Goal: Information Seeking & Learning: Check status

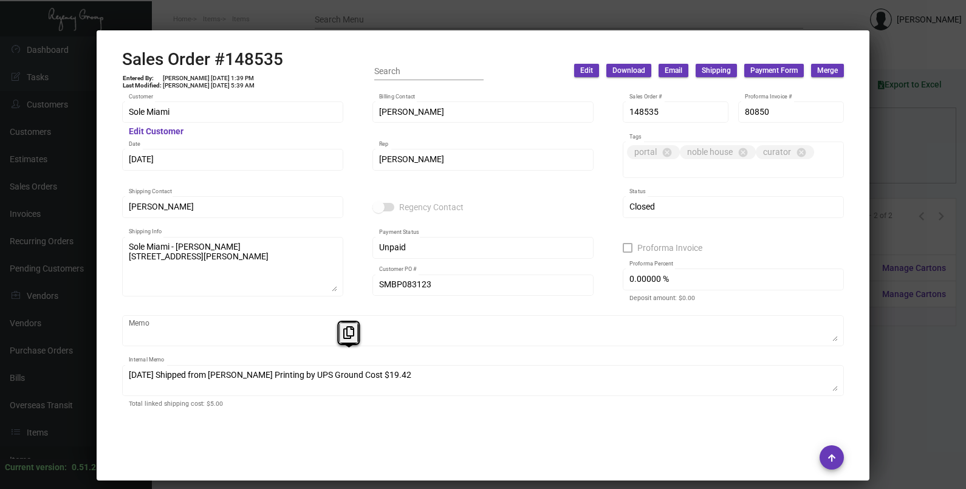
scroll to position [712, 0]
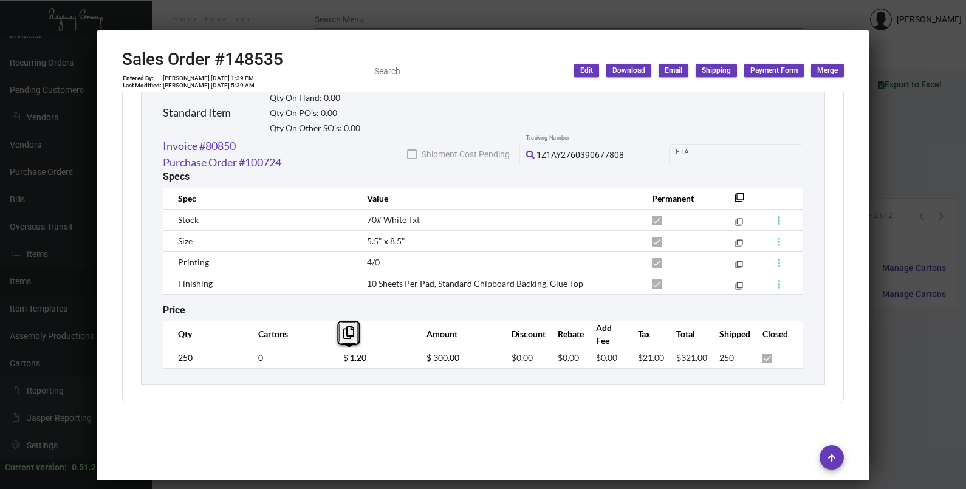
click at [921, 153] on div at bounding box center [483, 244] width 966 height 489
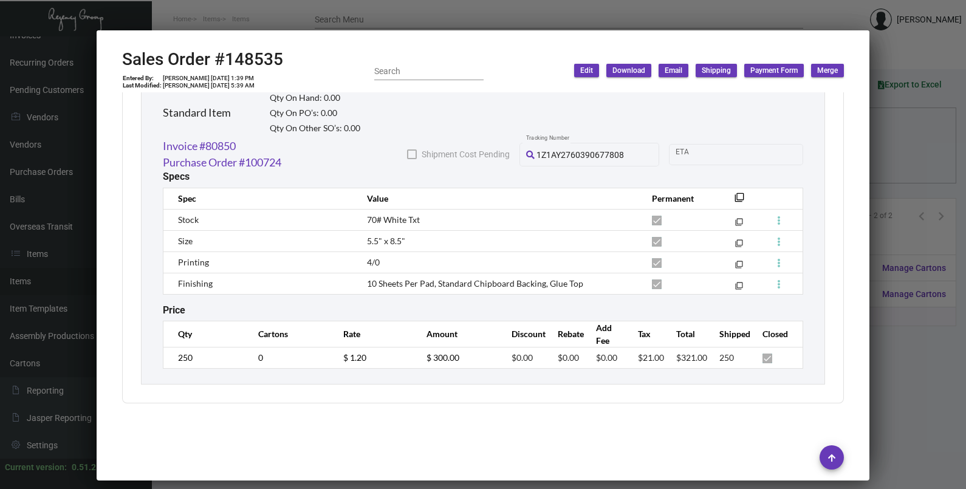
click at [921, 153] on div at bounding box center [483, 244] width 966 height 489
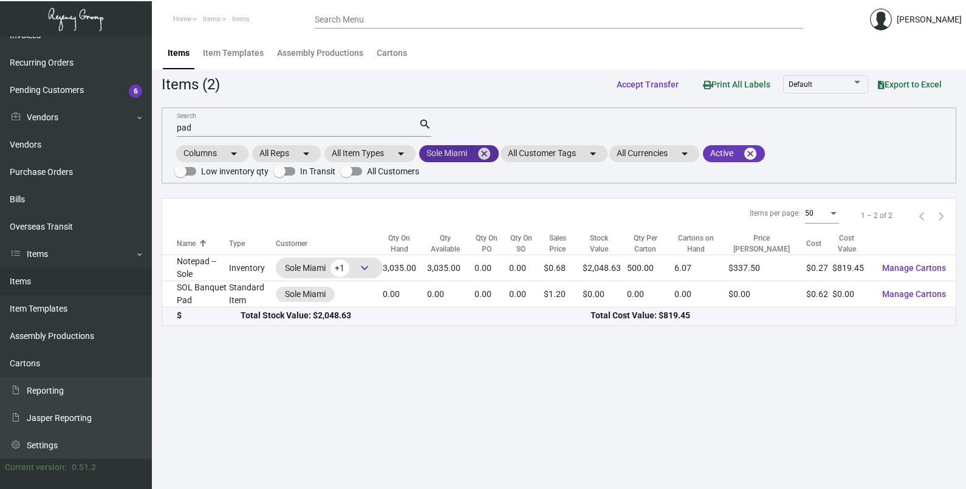
click at [490, 149] on mat-icon "cancel" at bounding box center [484, 153] width 15 height 15
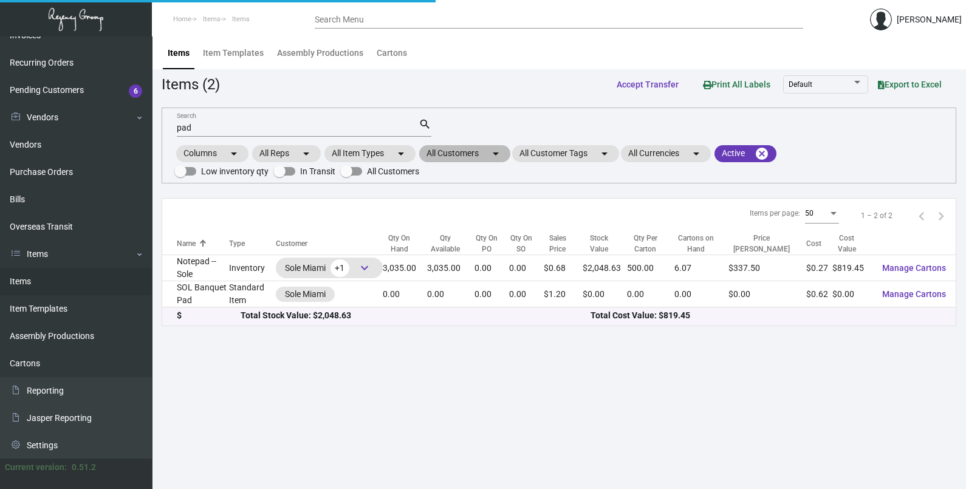
click at [484, 148] on mat-chip "All Customers arrow_drop_down" at bounding box center [464, 153] width 91 height 17
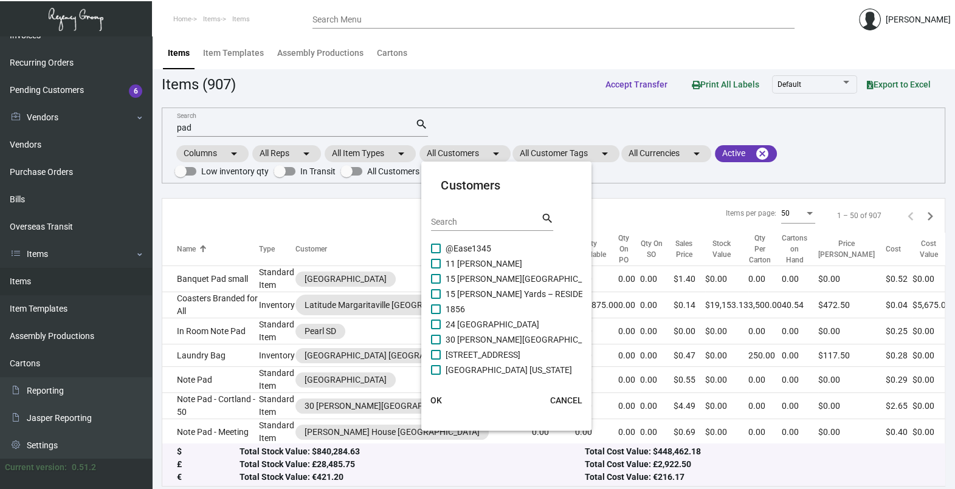
click at [485, 221] on input "Search" at bounding box center [485, 223] width 109 height 10
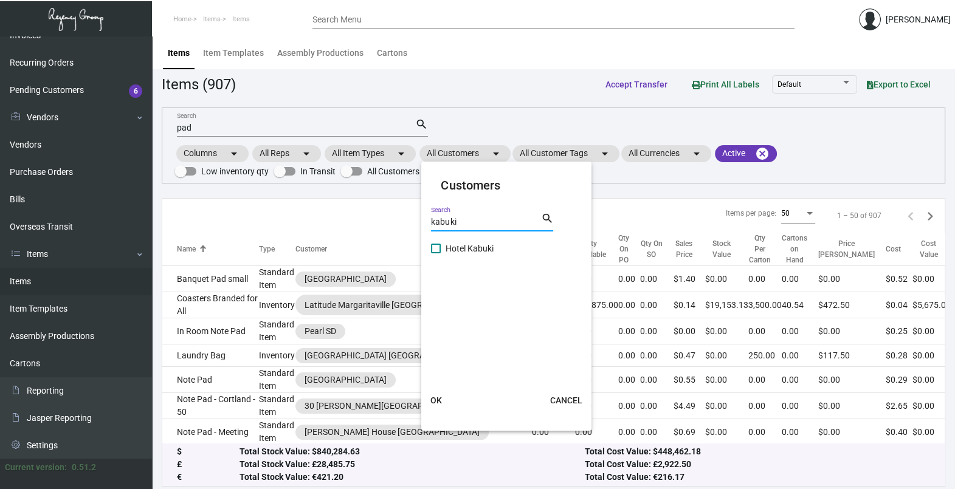
type input "kabuki"
click at [476, 245] on span "Hotel Kabuki" at bounding box center [469, 248] width 48 height 15
click at [436, 253] on input "Hotel Kabuki" at bounding box center [435, 253] width 1 height 1
checkbox input "true"
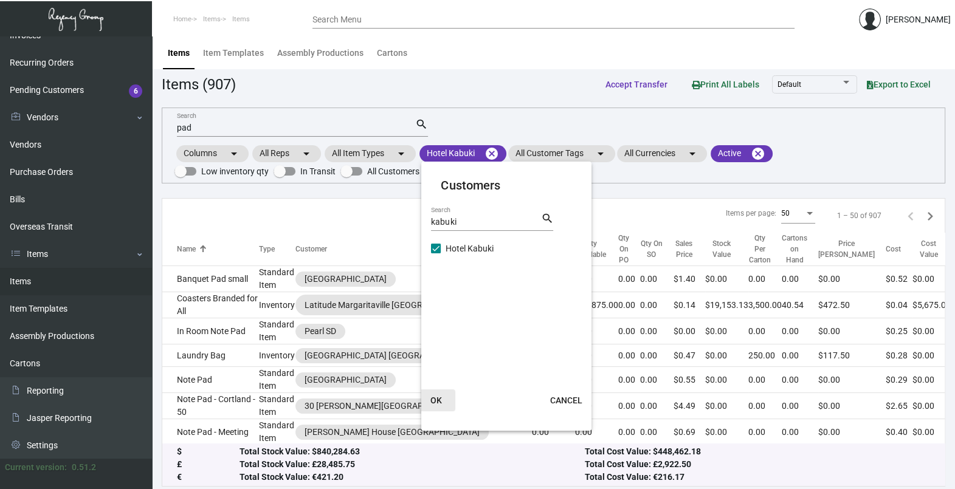
click at [439, 403] on span "OK" at bounding box center [436, 401] width 12 height 10
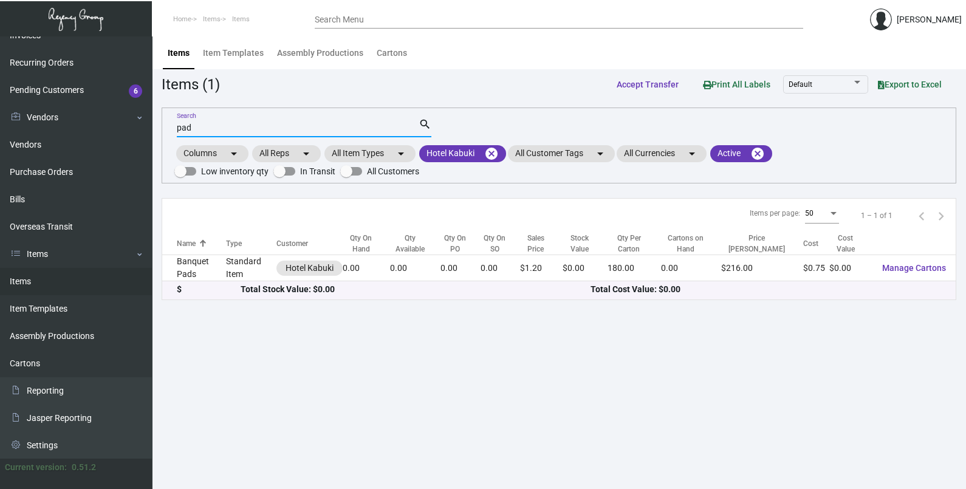
click at [219, 125] on input "pad" at bounding box center [298, 128] width 242 height 10
type input "p"
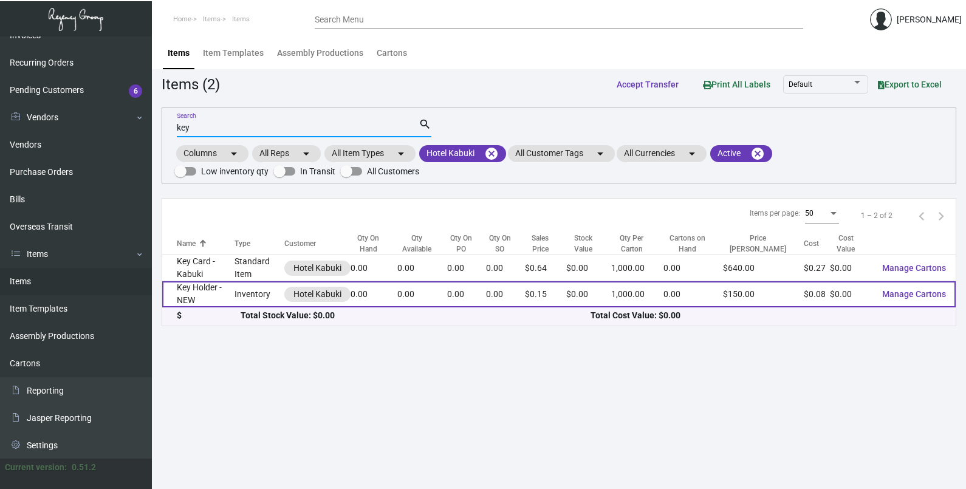
type input "key"
click at [197, 290] on td "Key Holder - NEW" at bounding box center [198, 294] width 72 height 26
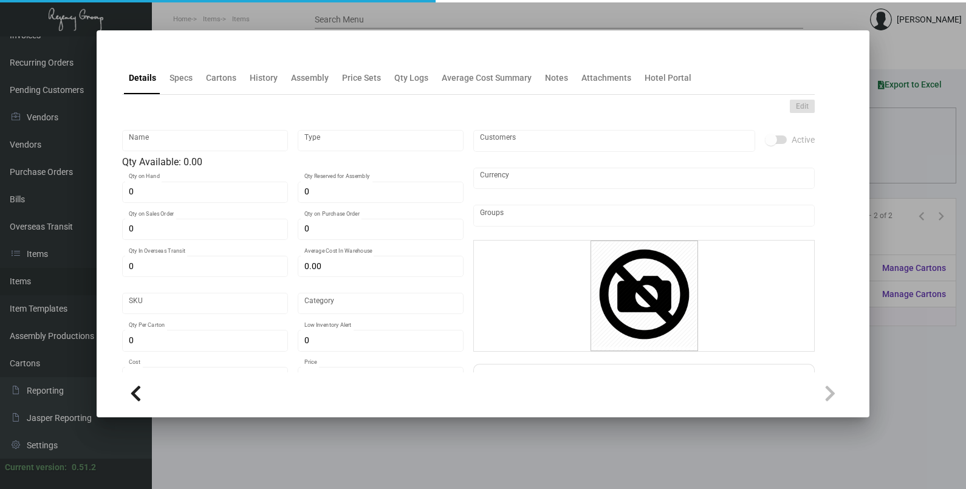
type input "Key Holder - NEW"
type input "Inventory"
type input "$ 0.00"
type input "722-Key Holder-34"
type input "Standard"
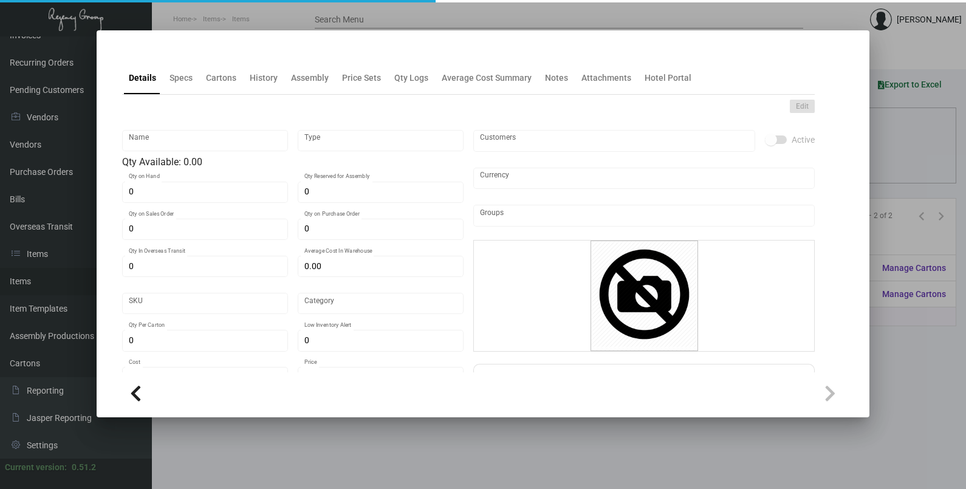
type input "1,000"
type input "$ 0.08218"
type input "$ 0.15"
checkbox input "true"
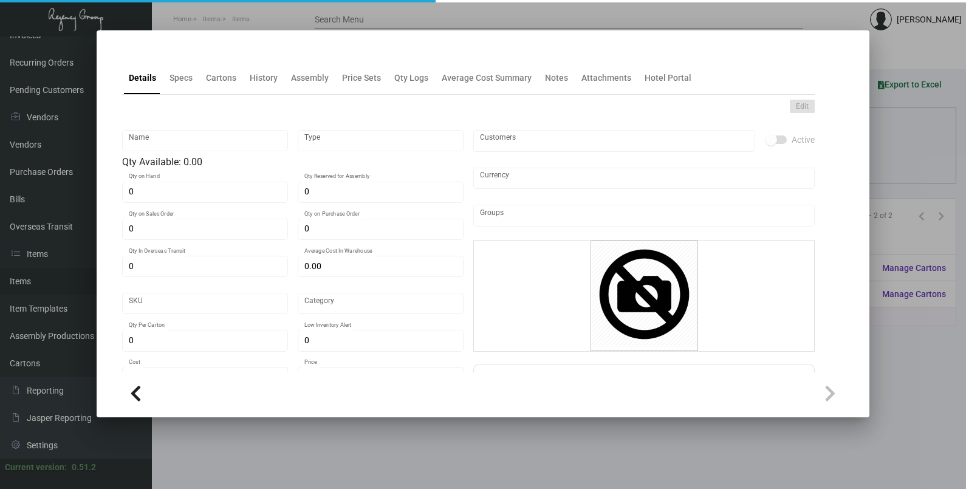
type input "United States Dollar $"
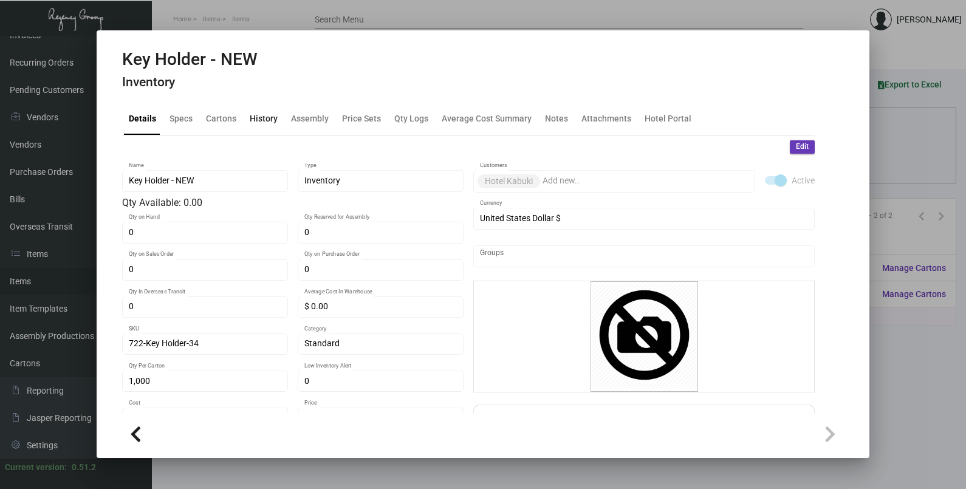
click at [251, 122] on div "History" at bounding box center [264, 118] width 28 height 13
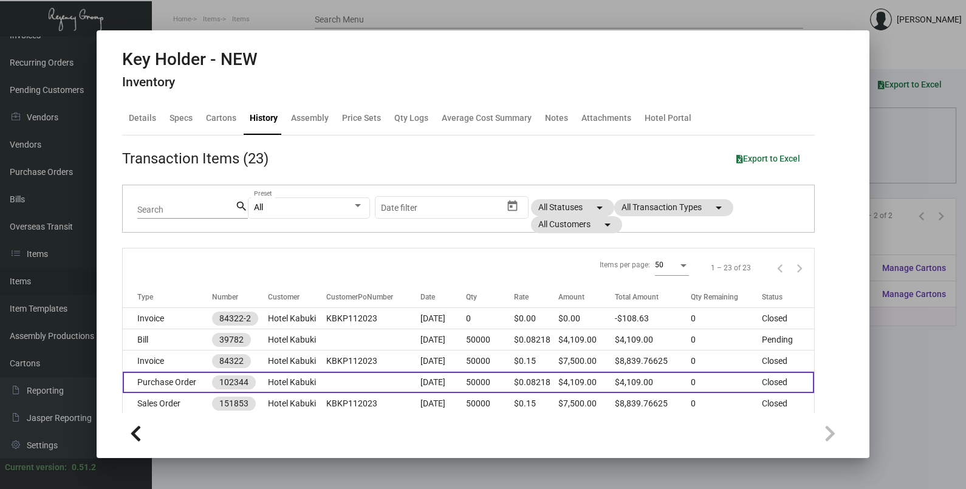
click at [404, 390] on td at bounding box center [373, 382] width 94 height 21
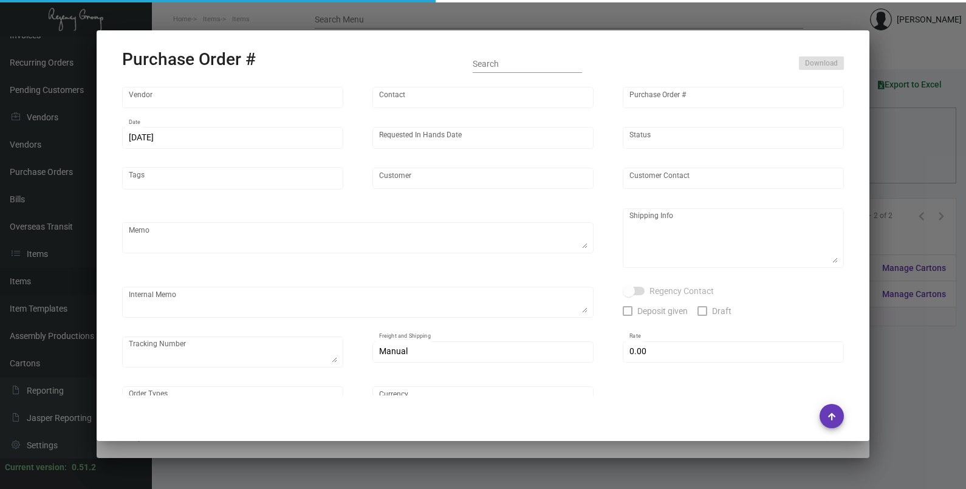
type input "Evergreen Manufacturing"
type input "[PERSON_NAME]"
type input "102344"
type input "[DATE]"
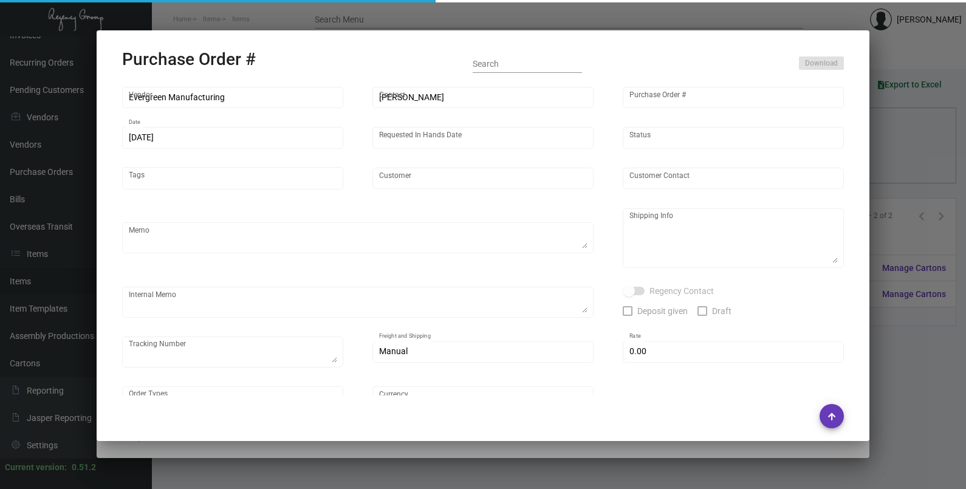
type input "Hotel Kabuki"
type input "[PERSON_NAME]"
type textarea "Quote0823-013-D"
type textarea "Hotel Kabuki - [GEOGRAPHIC_DATA][PERSON_NAME] [STREET_ADDRESS]"
type input "$ 0.00"
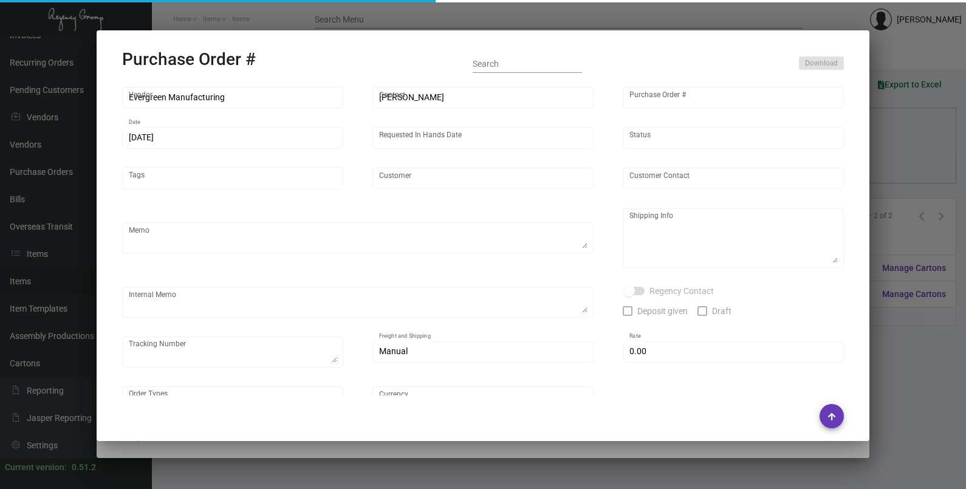
type input "United States Dollar $"
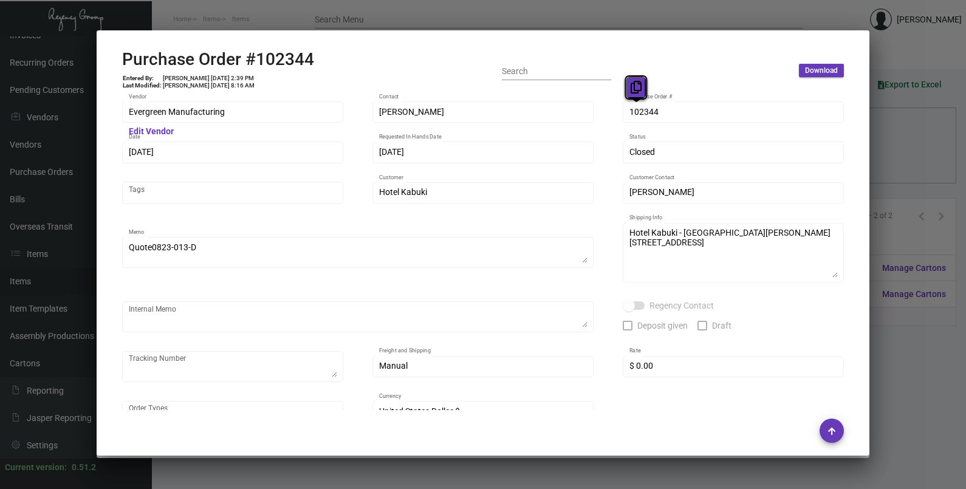
drag, startPoint x: 637, startPoint y: 111, endPoint x: 630, endPoint y: 88, distance: 24.2
click at [630, 88] on button at bounding box center [636, 88] width 20 height 22
drag, startPoint x: 156, startPoint y: 154, endPoint x: 153, endPoint y: 134, distance: 20.3
click at [153, 134] on icon at bounding box center [151, 128] width 11 height 13
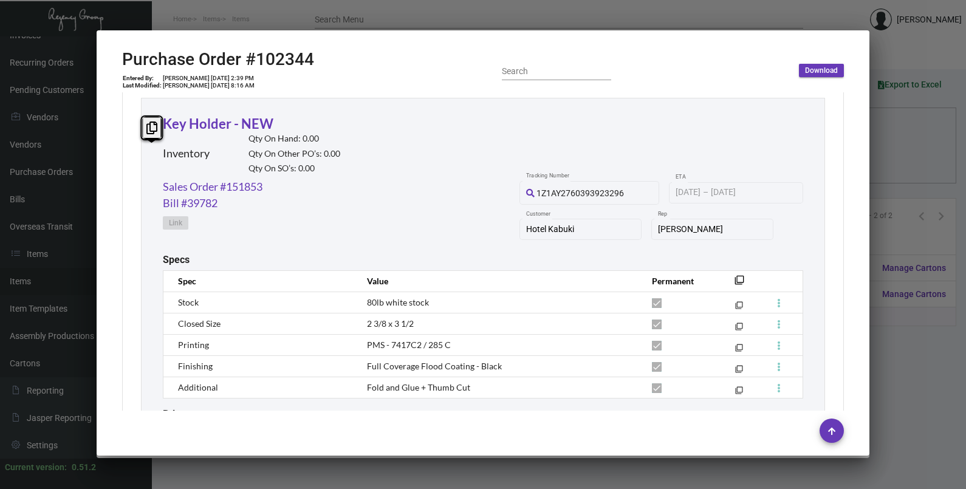
scroll to position [662, 0]
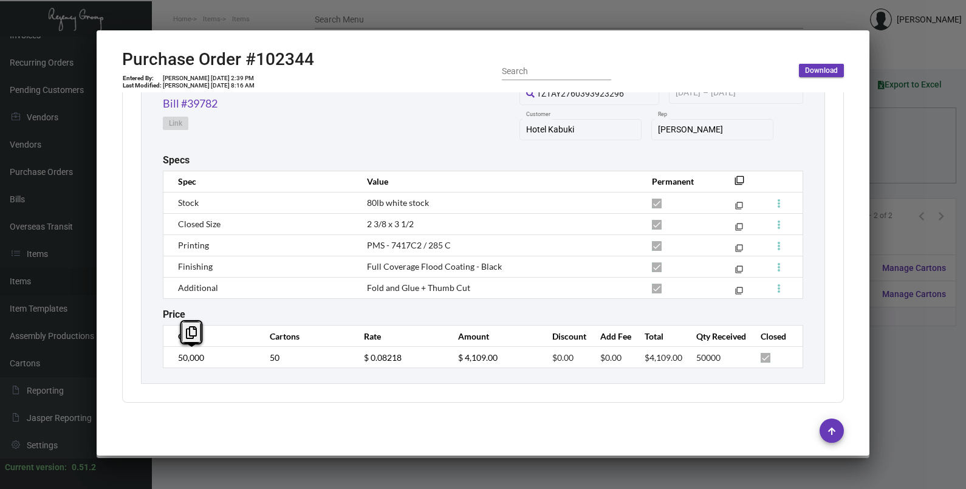
click at [174, 362] on td "50,000" at bounding box center [210, 357] width 94 height 21
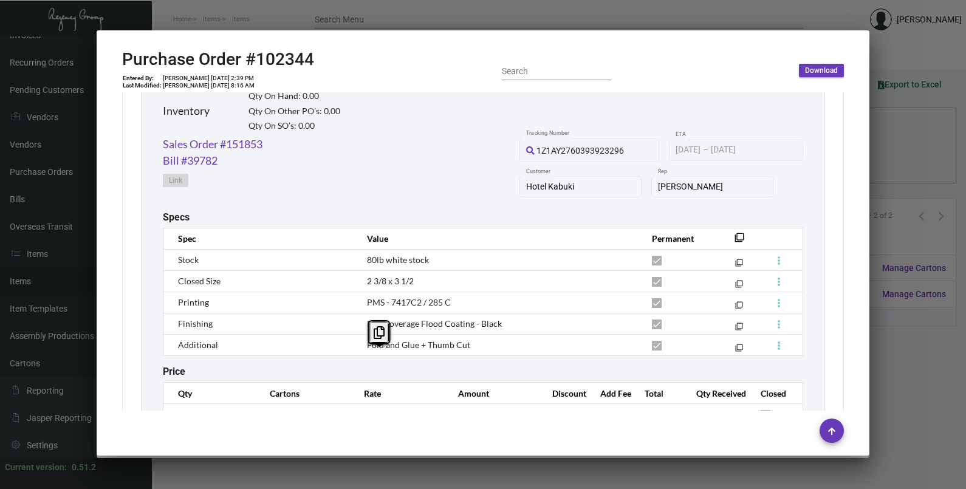
scroll to position [510, 0]
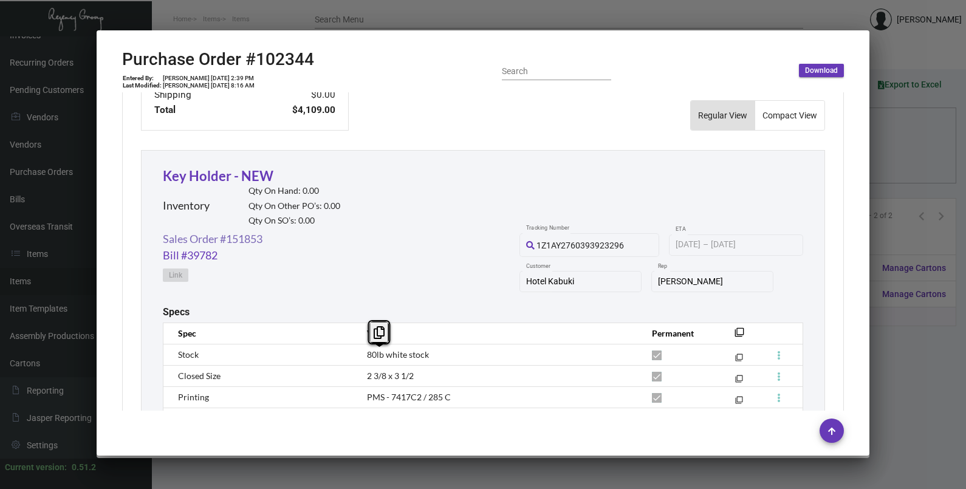
click at [250, 235] on link "Sales Order #151853" at bounding box center [213, 239] width 100 height 16
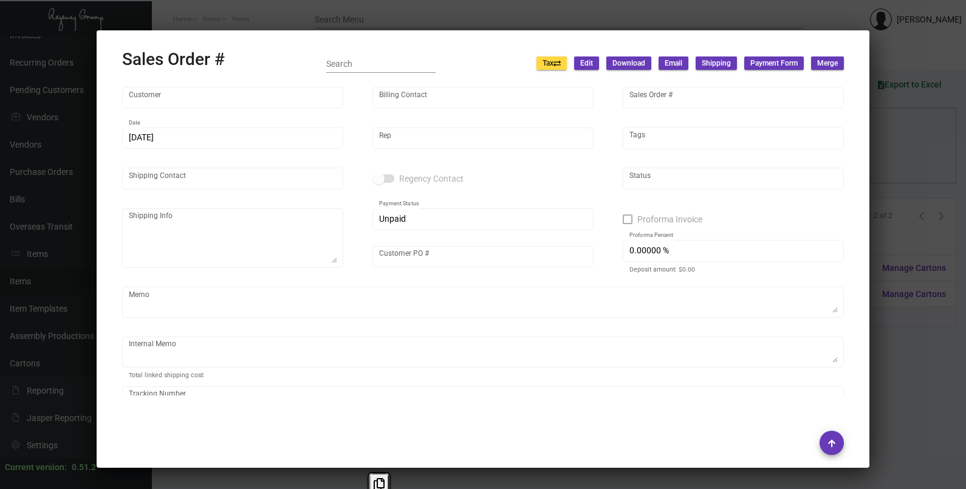
type input "Hotel Kabuki"
type input "[PERSON_NAME]"
type input "151853"
type input "[DATE]"
type input "[PERSON_NAME]"
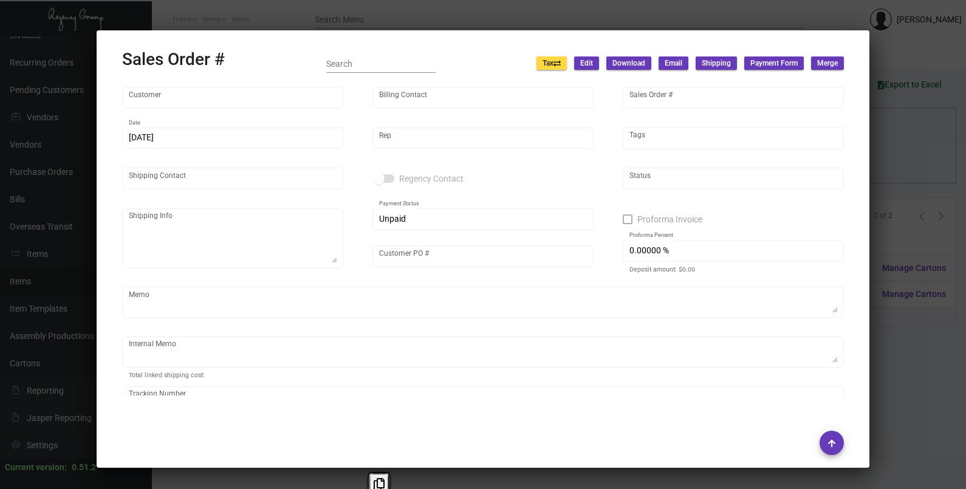
type input "[PERSON_NAME]"
type textarea "Hotel Kabuki - [GEOGRAPHIC_DATA][PERSON_NAME] [STREET_ADDRESS]"
type input "KBKP112023"
type textarea "[DATE] Shipped from [GEOGRAPHIC_DATA] by UPS Ground Cost $376.50 + Arrange Pick…"
type input "United States Dollar $"
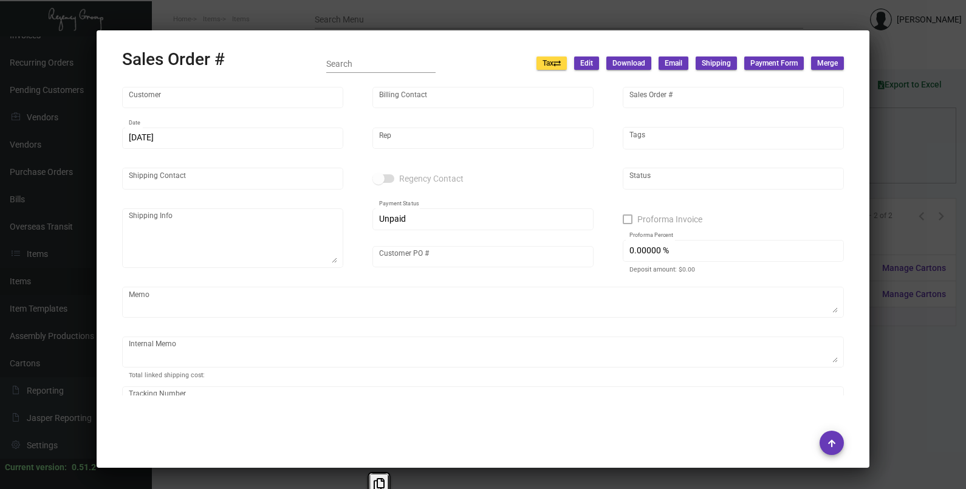
type input "8.50000 %"
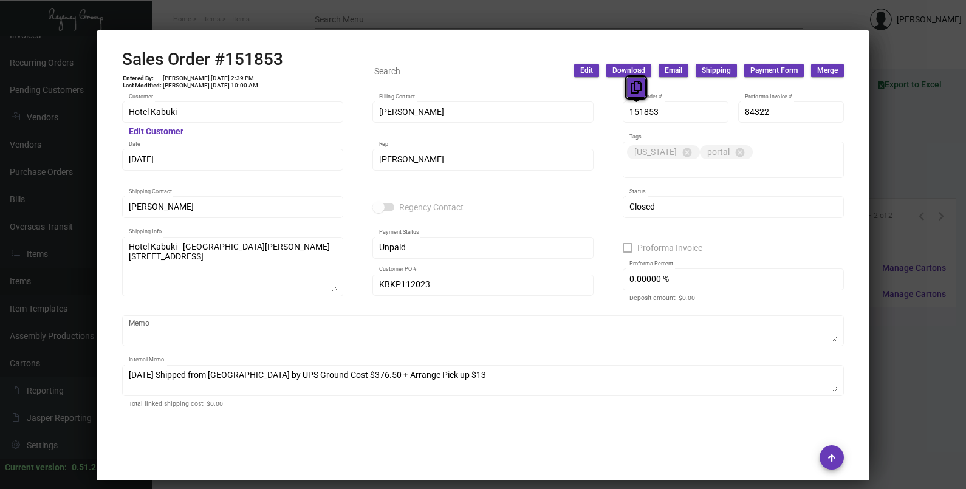
drag, startPoint x: 648, startPoint y: 112, endPoint x: 637, endPoint y: 92, distance: 23.4
click at [637, 92] on icon at bounding box center [636, 87] width 11 height 13
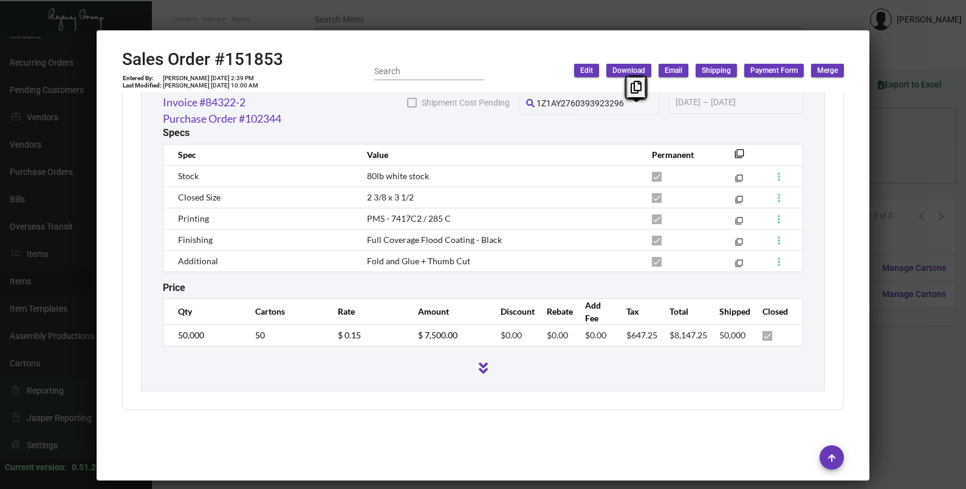
scroll to position [778, 0]
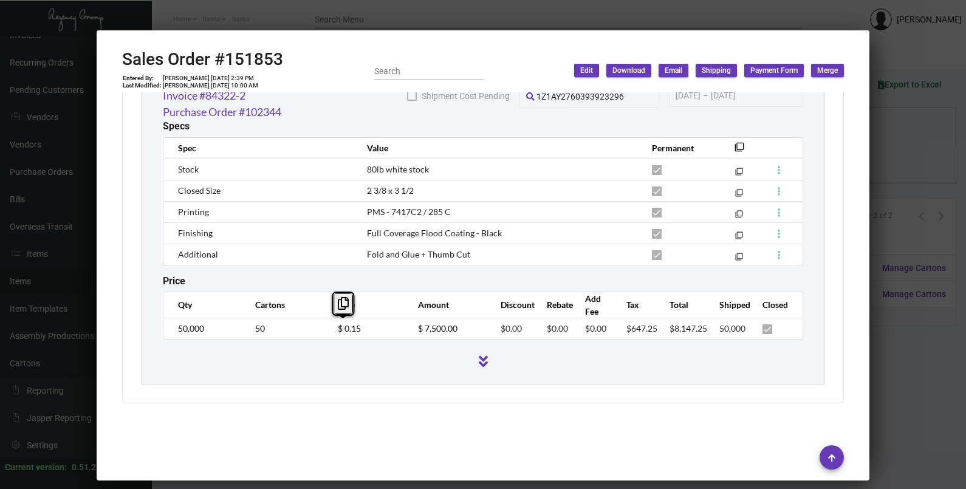
click at [330, 332] on td "$ 0.15" at bounding box center [366, 328] width 80 height 21
